Goal: Obtain resource: Download file/media

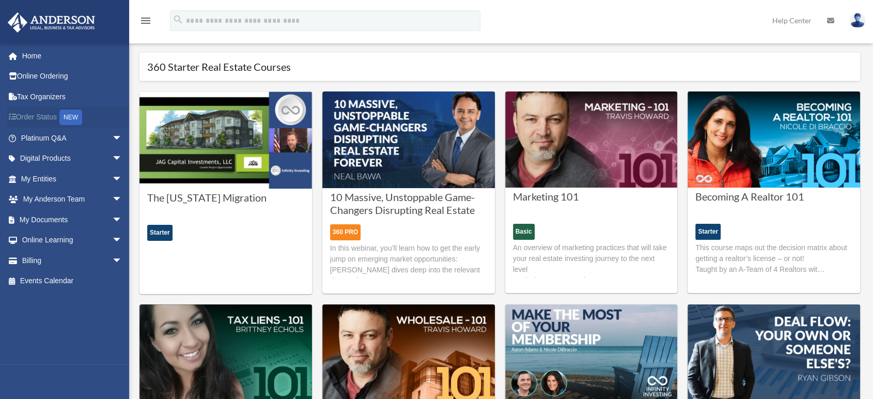
click at [43, 115] on link "Order Status NEW" at bounding box center [72, 117] width 131 height 21
click at [60, 163] on link "Digital Products arrow_drop_down" at bounding box center [72, 158] width 131 height 21
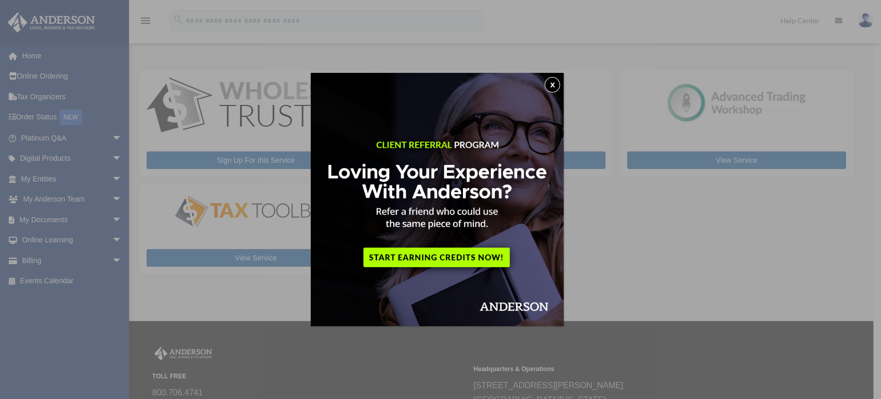
click at [558, 82] on button "x" at bounding box center [552, 84] width 15 height 15
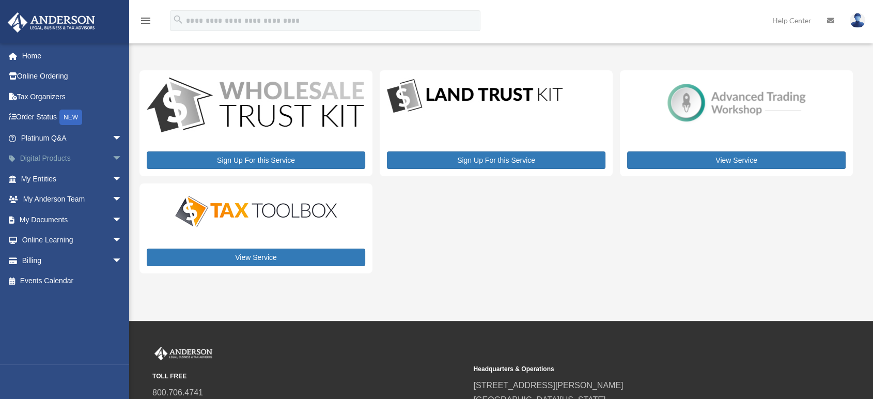
click at [96, 158] on link "Digital Products arrow_drop_down" at bounding box center [72, 158] width 131 height 21
click at [112, 156] on span "arrow_drop_down" at bounding box center [122, 158] width 21 height 21
click at [112, 157] on span "arrow_drop_down" at bounding box center [122, 158] width 21 height 21
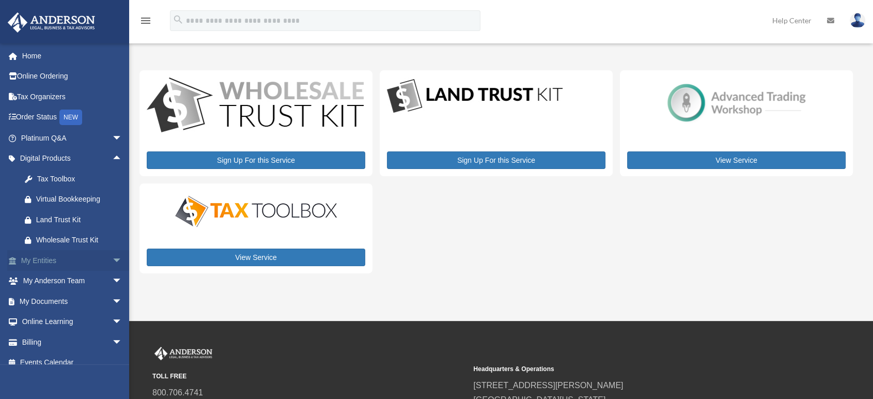
click at [112, 264] on span "arrow_drop_down" at bounding box center [122, 260] width 21 height 21
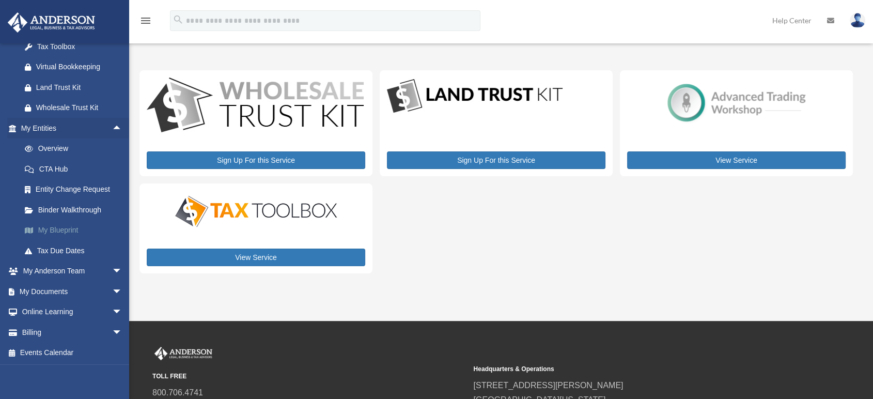
scroll to position [133, 0]
click at [112, 273] on span "arrow_drop_down" at bounding box center [122, 270] width 21 height 21
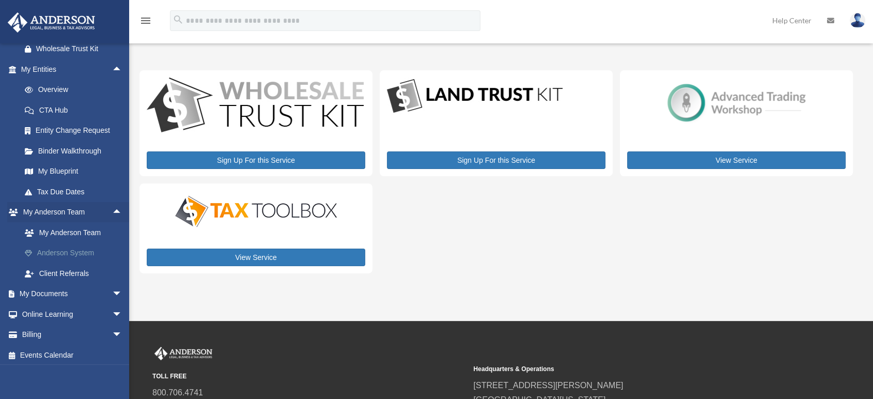
scroll to position [194, 0]
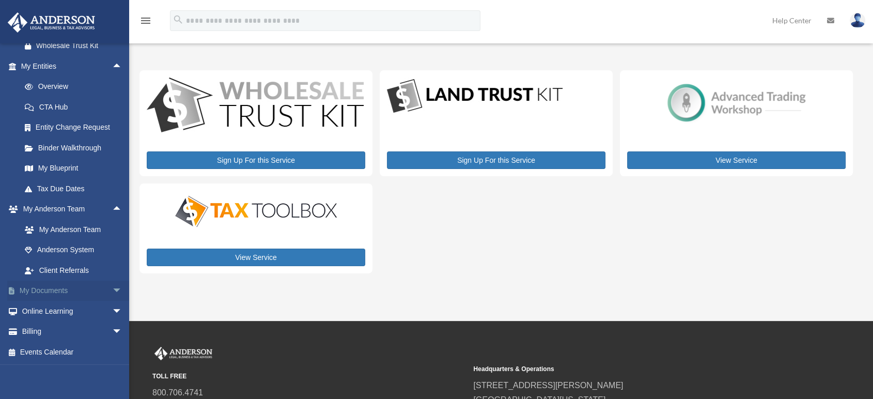
click at [67, 294] on link "My Documents arrow_drop_down" at bounding box center [72, 290] width 131 height 21
click at [112, 287] on span "arrow_drop_down" at bounding box center [122, 290] width 21 height 21
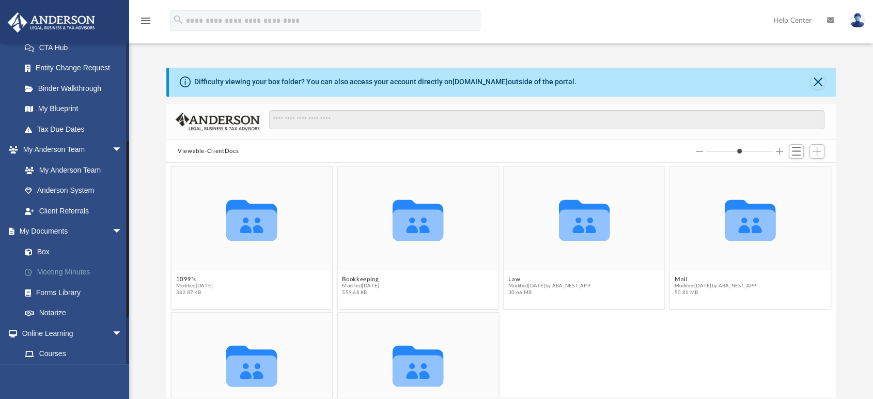
scroll to position [226, 660]
click at [67, 296] on link "Forms Library" at bounding box center [75, 292] width 123 height 21
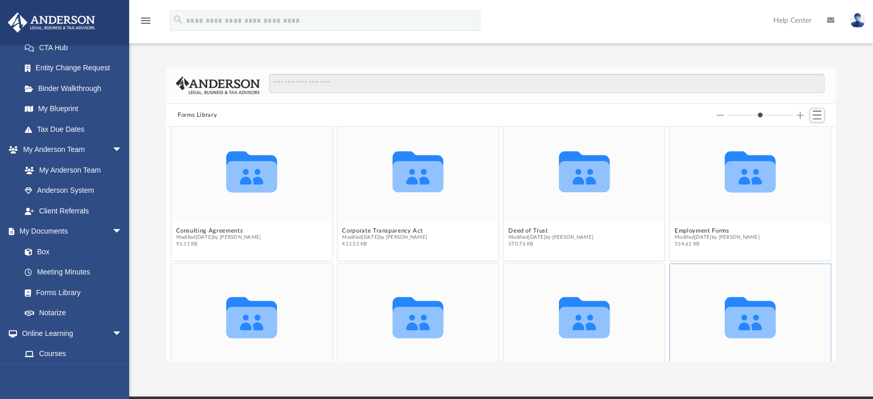
scroll to position [132, 0]
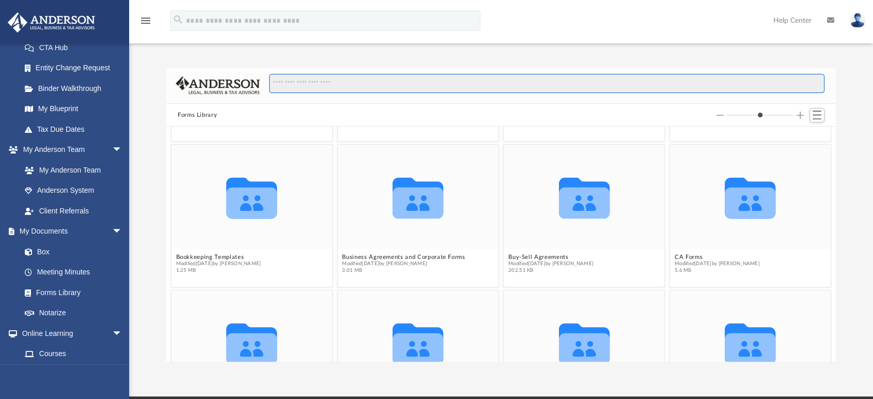
click at [323, 83] on input "Search files and folders" at bounding box center [546, 84] width 555 height 20
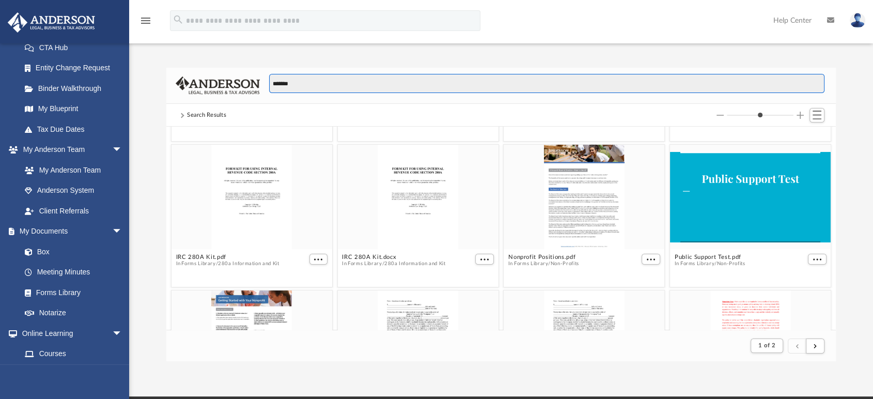
scroll to position [194, 660]
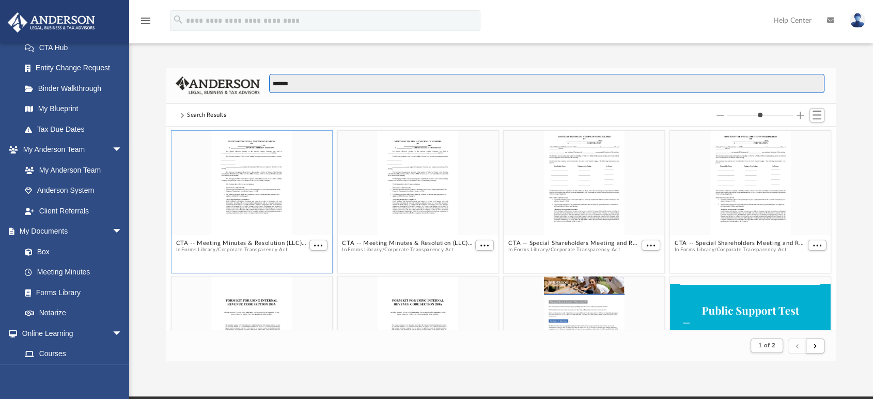
type input "*******"
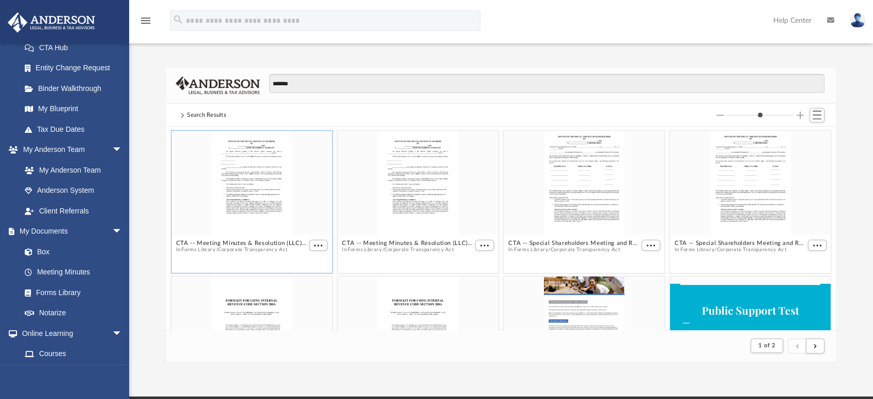
click at [259, 247] on button "Corporate Transparency Act" at bounding box center [253, 249] width 70 height 7
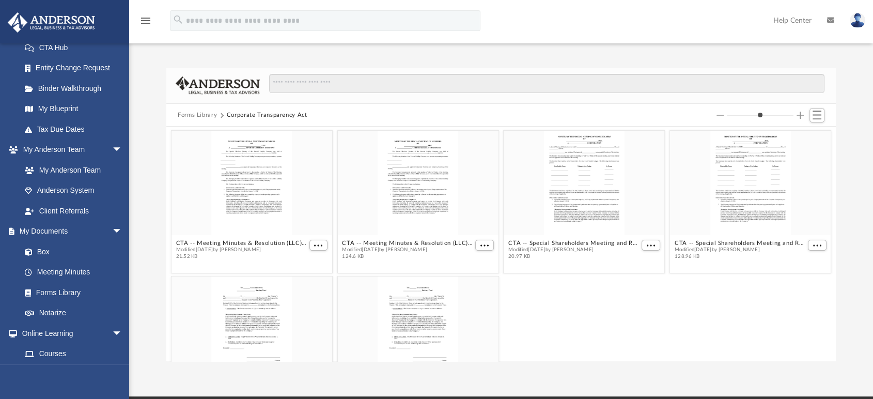
scroll to position [226, 660]
click at [245, 194] on div "grid" at bounding box center [251, 183] width 161 height 104
click at [319, 243] on span "More options" at bounding box center [318, 245] width 8 height 5
click at [311, 282] on li "Download" at bounding box center [304, 279] width 30 height 11
click at [318, 243] on span "More options" at bounding box center [318, 245] width 8 height 5
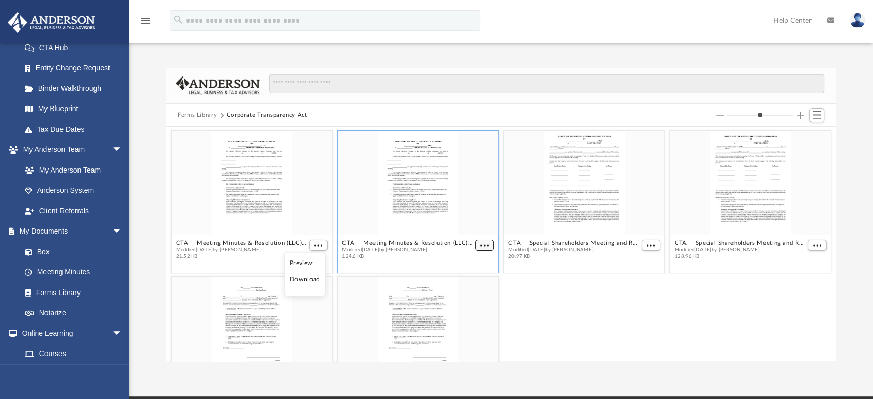
click at [480, 248] on button "More options" at bounding box center [484, 245] width 19 height 11
click at [475, 279] on li "Download" at bounding box center [468, 279] width 30 height 11
click at [570, 236] on figcaption "CTA -- Special Shareholders Meeting and Resolution (Corp).docx Modified Fri Dec…" at bounding box center [583, 249] width 161 height 27
click at [646, 243] on span "More options" at bounding box center [650, 245] width 8 height 5
click at [633, 280] on li "Download" at bounding box center [632, 279] width 30 height 11
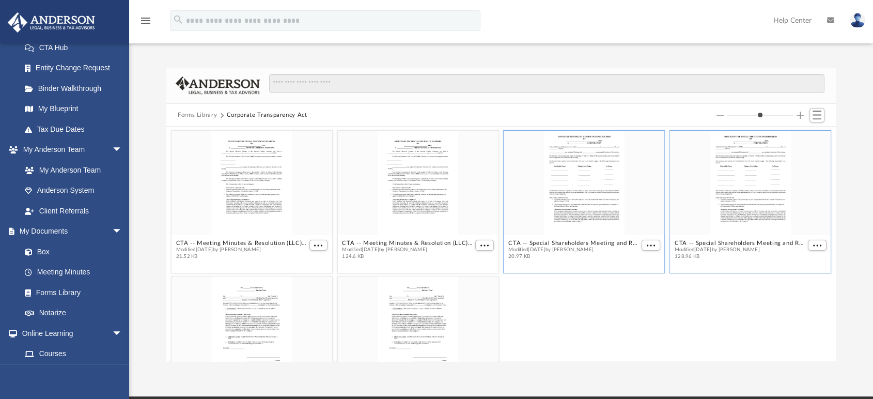
click at [734, 232] on div "grid" at bounding box center [750, 183] width 161 height 104
click at [813, 243] on span "More options" at bounding box center [817, 245] width 8 height 5
click at [797, 277] on li "Download" at bounding box center [796, 279] width 30 height 11
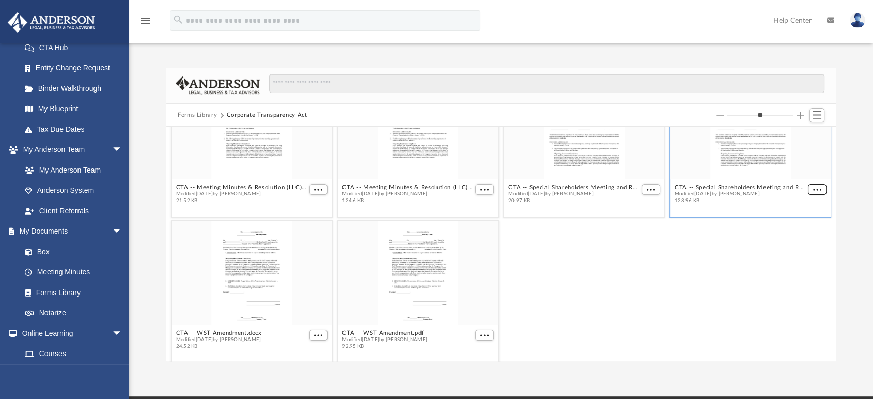
scroll to position [61, 0]
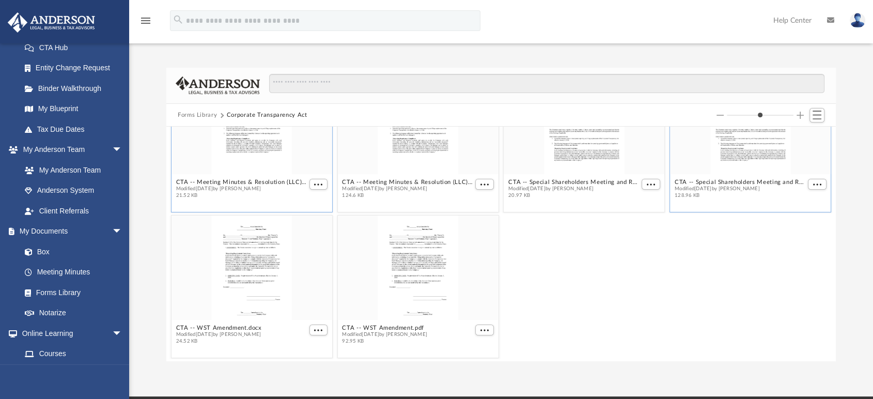
click at [276, 147] on div "grid" at bounding box center [251, 122] width 161 height 104
click at [61, 106] on link "My Blueprint" at bounding box center [75, 109] width 123 height 21
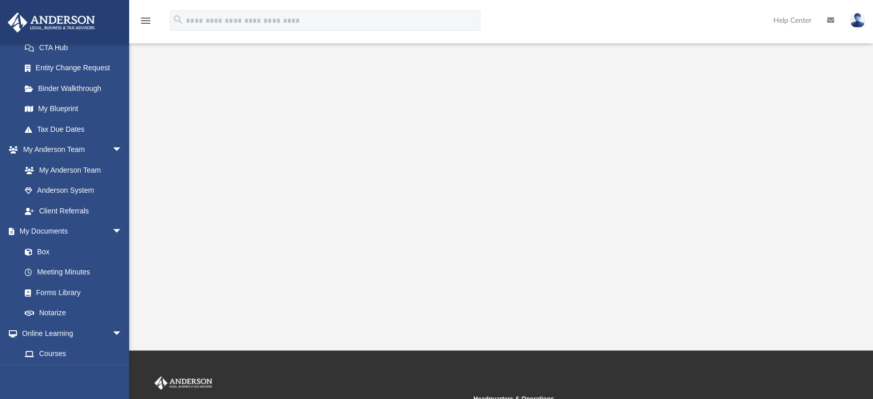
scroll to position [172, 0]
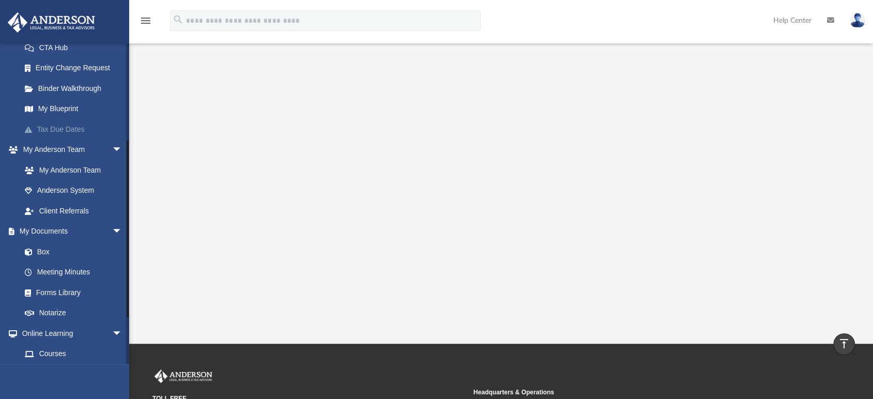
click at [64, 130] on link "Tax Due Dates" at bounding box center [75, 129] width 123 height 21
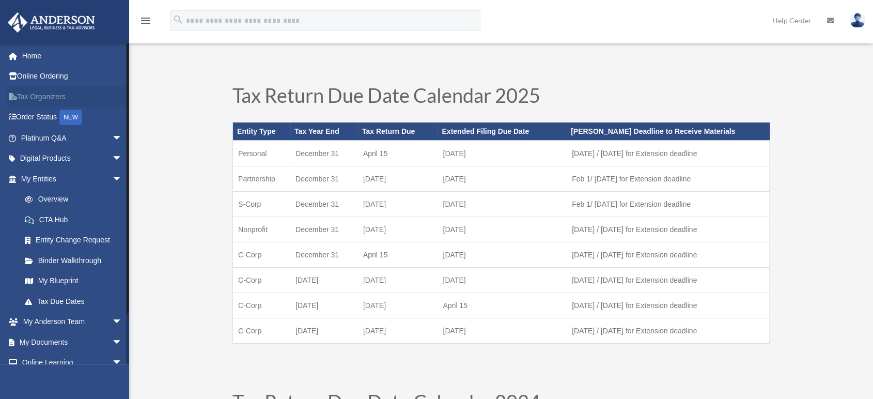
click at [70, 91] on link "Tax Organizers" at bounding box center [72, 96] width 131 height 21
